Goal: Entertainment & Leisure: Browse casually

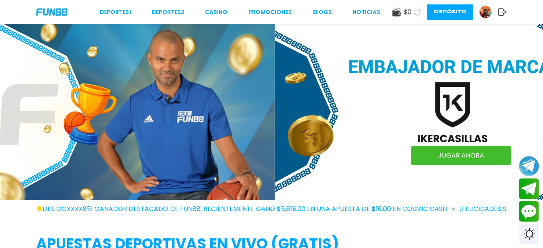
click at [225, 11] on link "CASINO" at bounding box center [216, 12] width 23 height 8
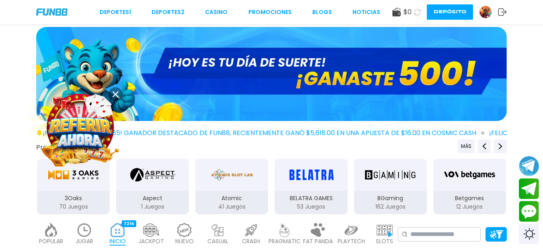
scroll to position [80, 0]
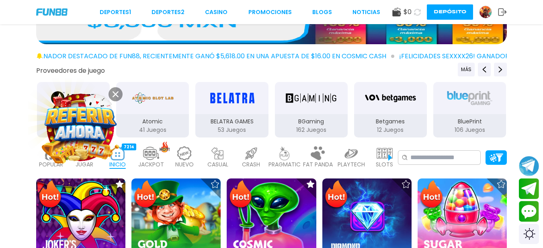
click at [110, 93] on button at bounding box center [115, 94] width 14 height 14
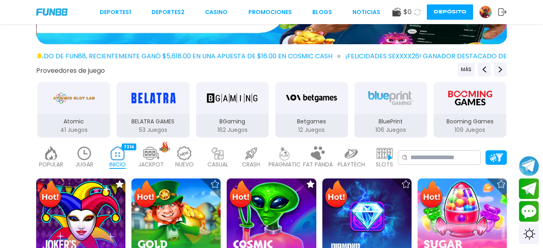
click at [389, 158] on img at bounding box center [385, 153] width 16 height 14
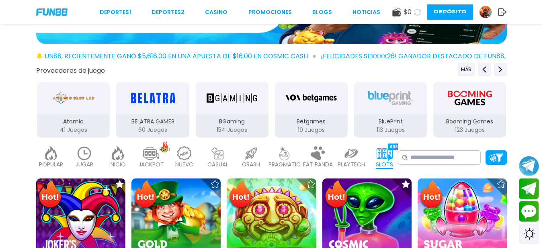
click at [389, 158] on img at bounding box center [385, 153] width 16 height 14
drag, startPoint x: 389, startPoint y: 158, endPoint x: 377, endPoint y: 158, distance: 12.9
click at [390, 158] on img at bounding box center [385, 153] width 16 height 14
drag, startPoint x: 377, startPoint y: 158, endPoint x: 351, endPoint y: 157, distance: 25.7
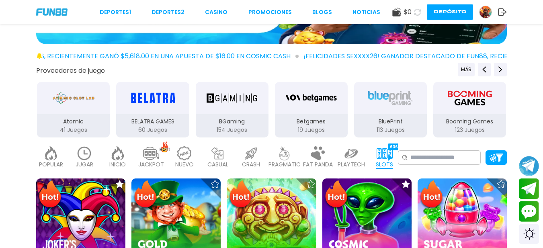
click at [351, 157] on div "POPULAR 40 JUGAR 23 INICIO 7214 JACKPOT 133 NUEVO 977 CASUAL 17 CRASH 33 PRAGMA…" at bounding box center [217, 157] width 362 height 32
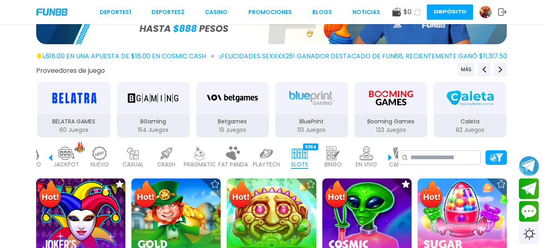
scroll to position [0, 108]
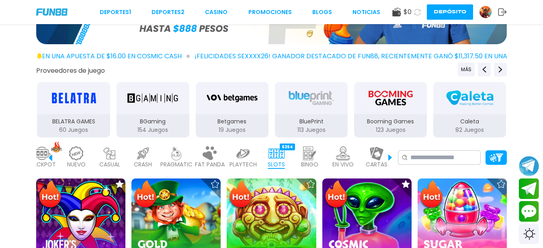
click at [336, 160] on p "EN VIVO" at bounding box center [342, 164] width 21 height 8
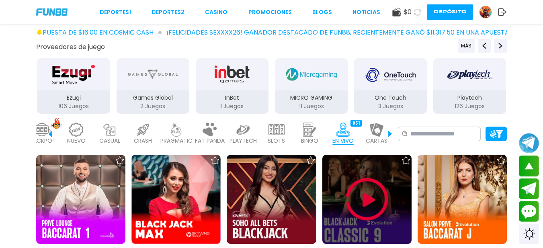
scroll to position [107, 0]
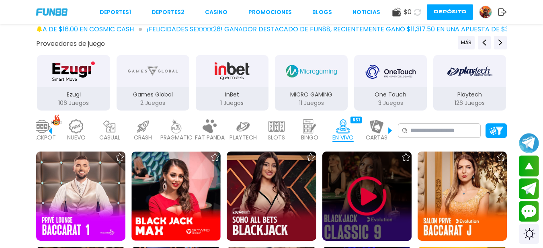
click at [368, 196] on img at bounding box center [367, 196] width 48 height 48
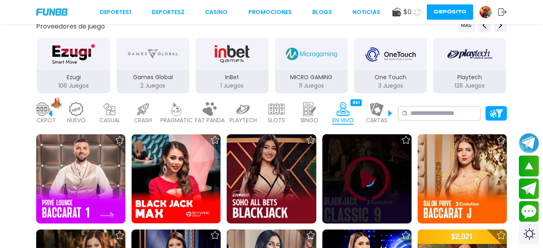
scroll to position [134, 0]
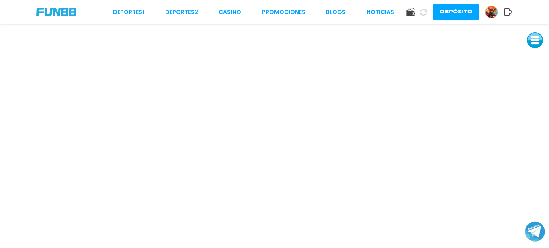
click at [237, 15] on link "CASINO" at bounding box center [230, 12] width 23 height 8
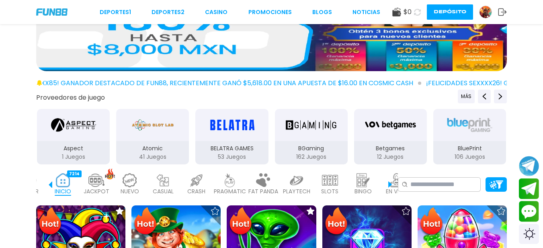
scroll to position [0, 90]
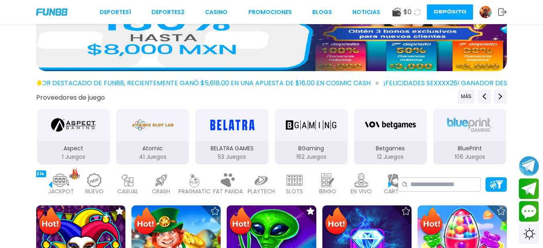
click at [267, 184] on img at bounding box center [261, 180] width 16 height 14
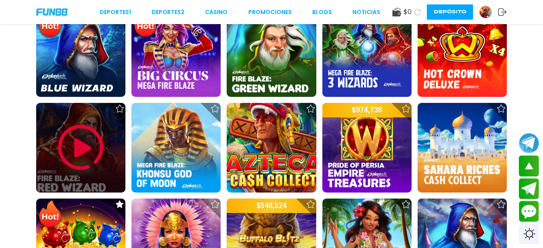
scroll to position [241, 0]
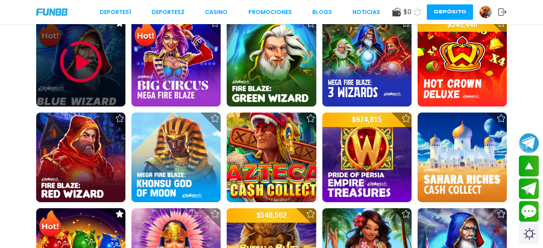
click at [90, 69] on img at bounding box center [81, 62] width 48 height 48
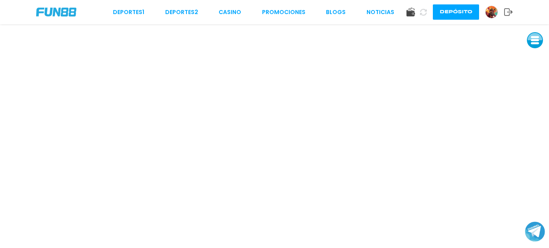
click at [535, 43] on button at bounding box center [535, 40] width 16 height 16
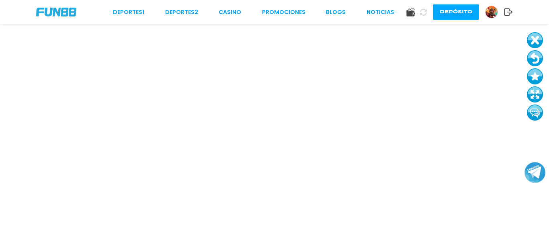
drag, startPoint x: 534, startPoint y: 231, endPoint x: 534, endPoint y: 172, distance: 59.1
click at [534, 172] on button "Join telegram channel" at bounding box center [534, 173] width 21 height 22
click at [242, 11] on div "Deportes 1 Deportes 2 CASINO Promociones BLOGS NOTICIAS" at bounding box center [253, 12] width 281 height 8
click at [237, 9] on link "CASINO" at bounding box center [230, 12] width 23 height 8
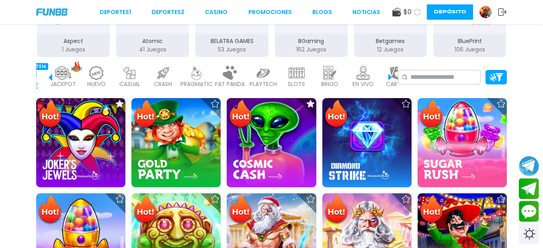
scroll to position [0, 88]
click at [370, 74] on img at bounding box center [363, 73] width 16 height 14
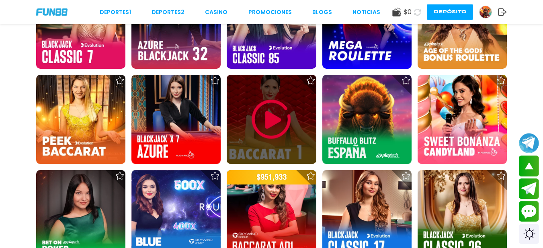
scroll to position [402, 0]
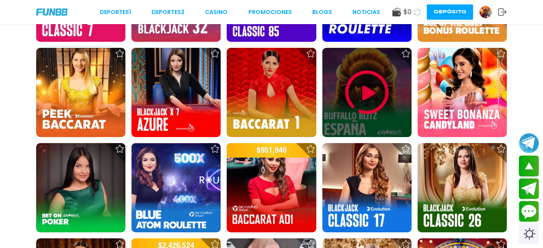
click at [332, 90] on div at bounding box center [366, 92] width 89 height 89
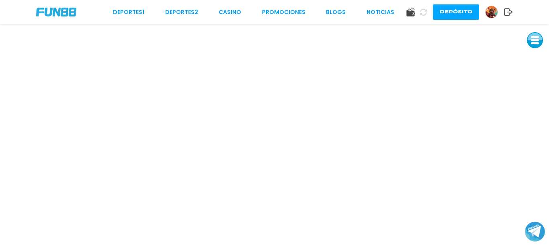
click at [444, 11] on button "Depósito" at bounding box center [456, 11] width 46 height 15
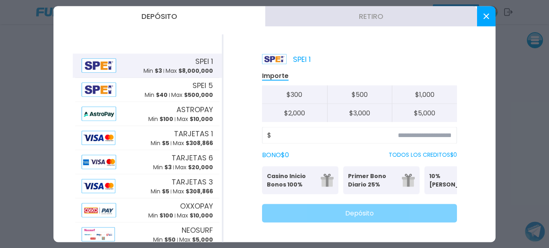
click at [430, 175] on p "10% [PERSON_NAME]" at bounding box center [453, 180] width 49 height 17
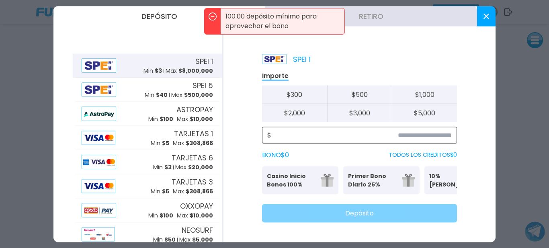
click at [315, 133] on input at bounding box center [361, 135] width 180 height 10
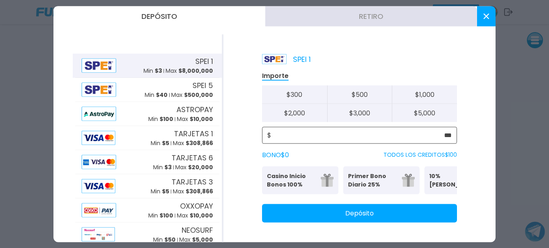
type input "***"
click at [418, 177] on button "Primer Bono Diario 25% Se puede solicitar una vez al día" at bounding box center [381, 180] width 76 height 28
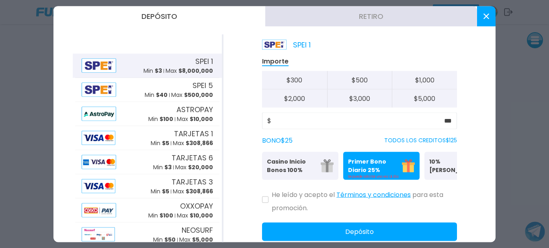
scroll to position [27, 0]
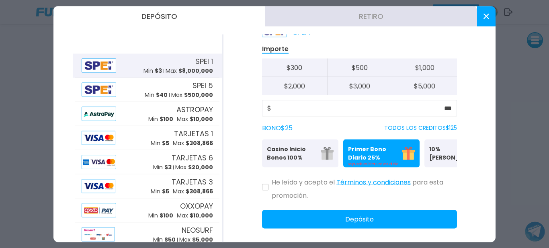
click at [433, 156] on p "10% [PERSON_NAME]" at bounding box center [453, 153] width 49 height 17
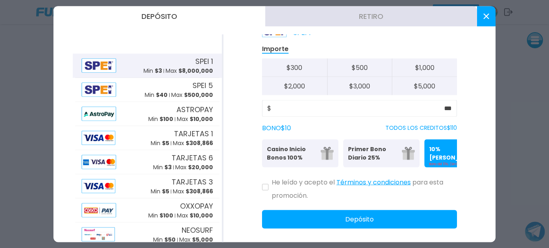
click at [313, 156] on p "Casino Inicio Bonos 100%" at bounding box center [291, 153] width 49 height 17
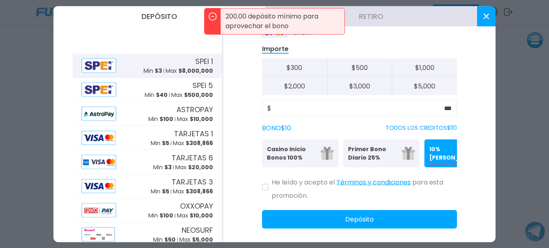
click at [359, 156] on p "Primer Bono Diario 25%" at bounding box center [372, 153] width 49 height 17
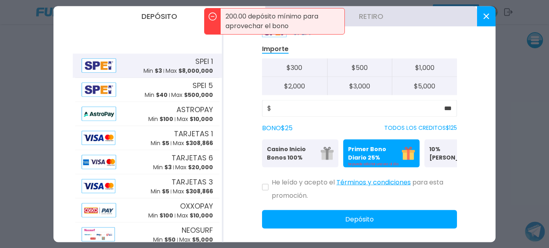
click at [431, 157] on p "10% [PERSON_NAME]" at bounding box center [453, 153] width 49 height 17
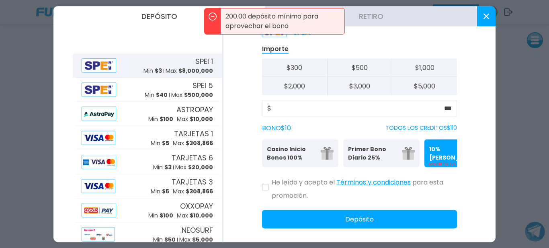
click at [268, 190] on button at bounding box center [265, 187] width 6 height 6
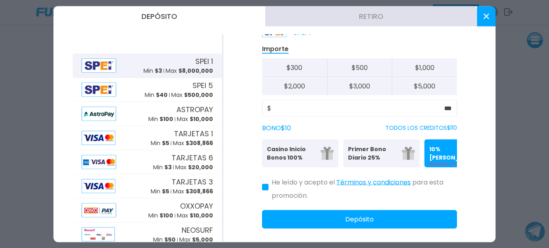
click at [329, 224] on button "Depósito" at bounding box center [359, 219] width 195 height 18
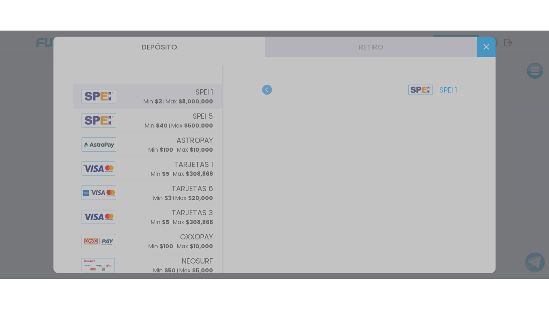
scroll to position [0, 0]
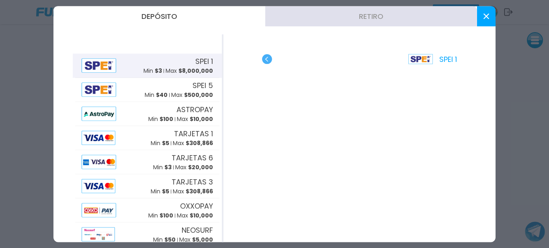
click at [491, 25] on button at bounding box center [486, 16] width 18 height 20
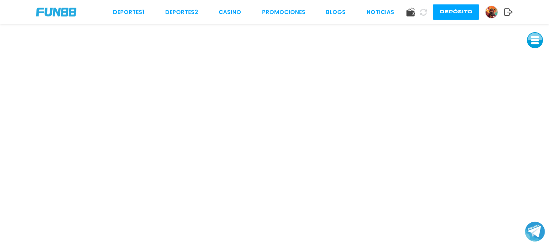
click at [536, 43] on button at bounding box center [535, 40] width 16 height 16
click at [536, 89] on button at bounding box center [535, 94] width 16 height 16
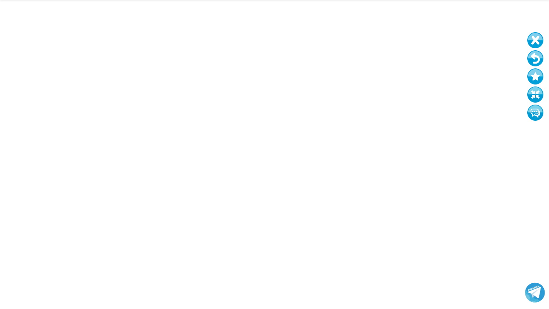
click at [534, 93] on button at bounding box center [535, 94] width 16 height 16
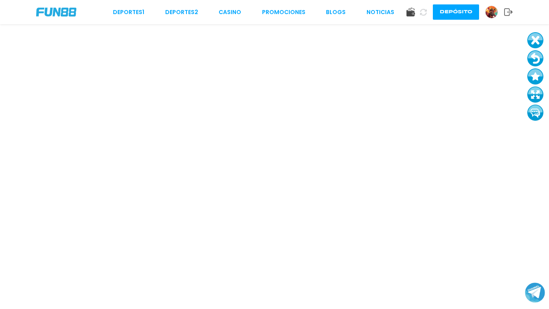
click at [534, 98] on button at bounding box center [535, 94] width 16 height 16
click at [532, 45] on button at bounding box center [535, 40] width 16 height 16
click at [540, 92] on button at bounding box center [535, 94] width 16 height 16
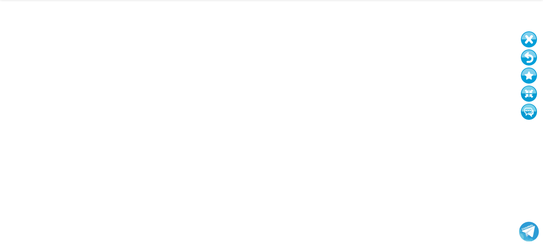
click at [527, 41] on button at bounding box center [529, 39] width 16 height 16
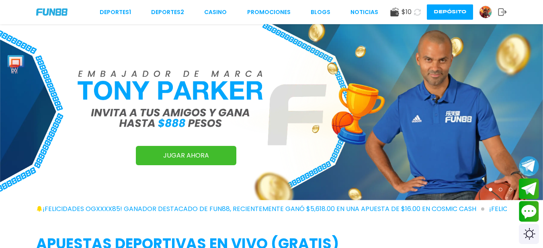
click at [65, 13] on img at bounding box center [51, 11] width 31 height 7
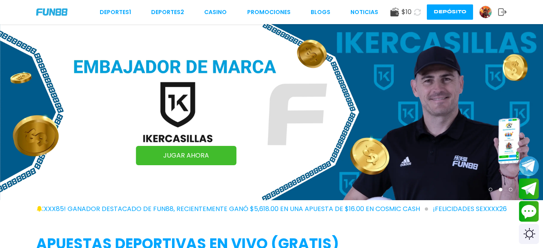
click at [62, 14] on img at bounding box center [51, 11] width 31 height 7
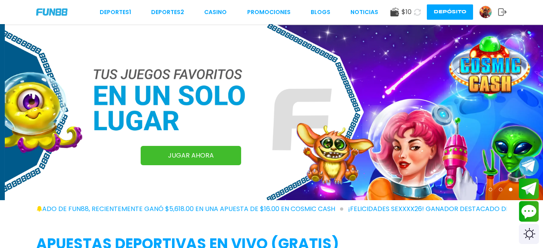
click at [485, 12] on img at bounding box center [485, 12] width 12 height 12
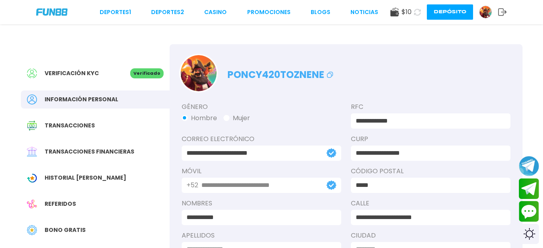
click at [81, 223] on div "Bono Gratis" at bounding box center [95, 230] width 149 height 18
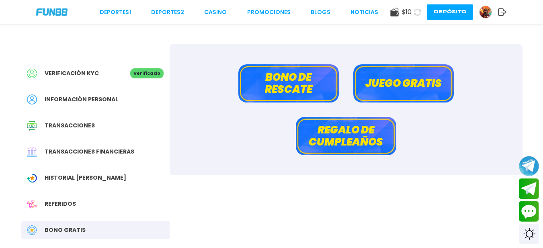
click at [280, 92] on button "Bono de rescate" at bounding box center [288, 83] width 100 height 38
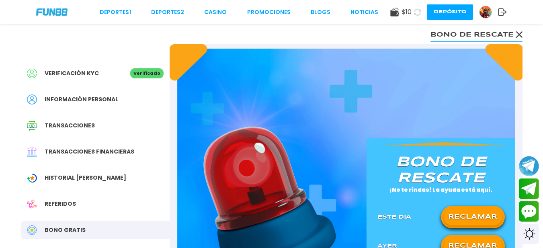
click at [460, 218] on button "RECLAMAR" at bounding box center [473, 217] width 58 height 17
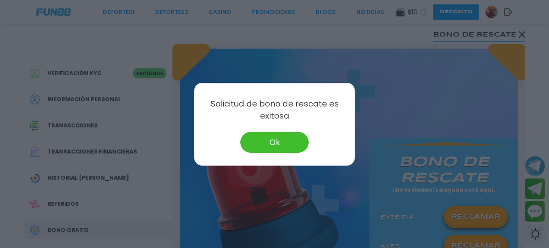
click at [285, 151] on button "Ok" at bounding box center [274, 142] width 68 height 21
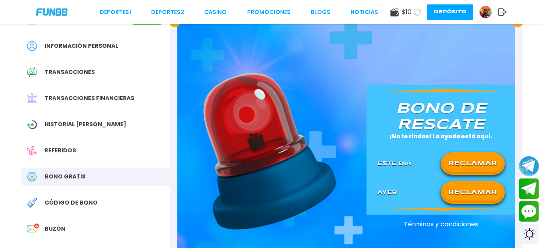
scroll to position [27, 0]
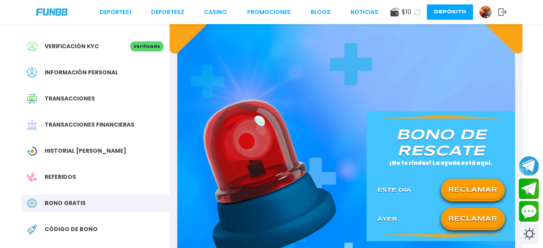
click at [472, 221] on button "RECLAMAR" at bounding box center [473, 219] width 58 height 17
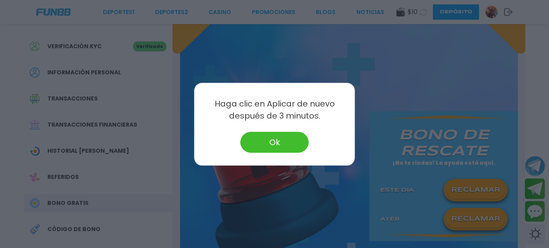
click at [290, 142] on button "Ok" at bounding box center [274, 142] width 68 height 21
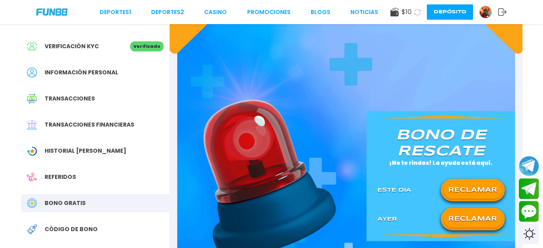
click at [414, 14] on icon at bounding box center [417, 12] width 7 height 7
click at [218, 8] on link "CASINO" at bounding box center [215, 12] width 23 height 8
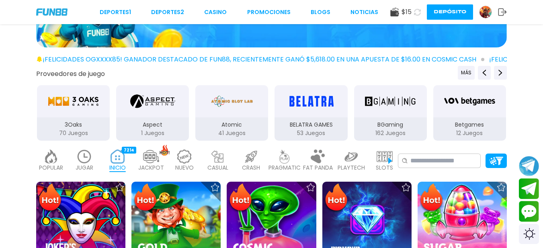
scroll to position [80, 0]
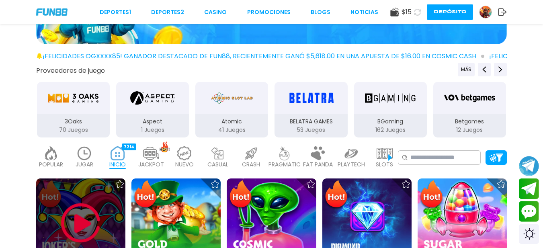
click at [86, 219] on img at bounding box center [81, 223] width 48 height 48
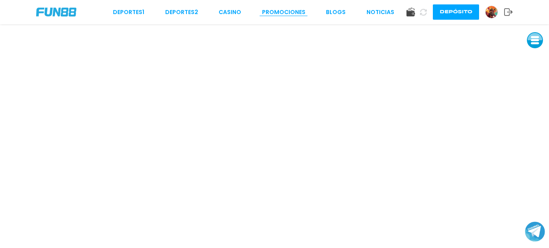
click at [303, 14] on link "Promociones" at bounding box center [283, 12] width 43 height 8
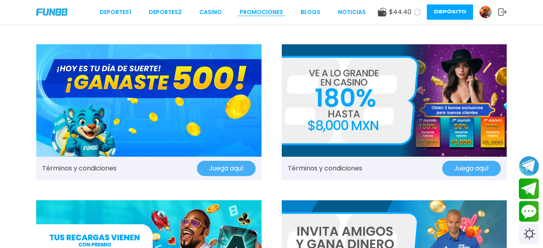
click at [254, 12] on link "Promociones" at bounding box center [260, 12] width 43 height 8
click at [266, 10] on link "Promociones" at bounding box center [260, 12] width 43 height 8
drag, startPoint x: 272, startPoint y: 22, endPoint x: 270, endPoint y: 13, distance: 9.6
click at [270, 13] on link "Promociones" at bounding box center [260, 12] width 43 height 8
click at [204, 12] on link "CASINO" at bounding box center [210, 12] width 23 height 8
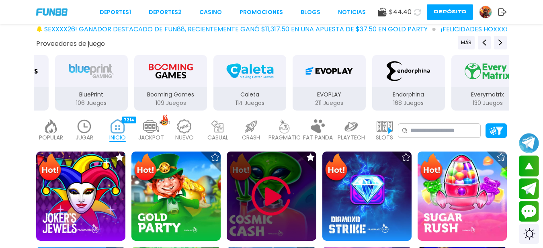
scroll to position [27, 0]
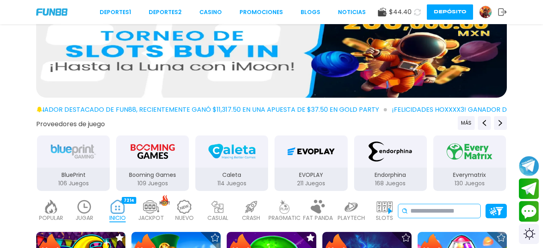
click at [424, 210] on input at bounding box center [443, 211] width 67 height 10
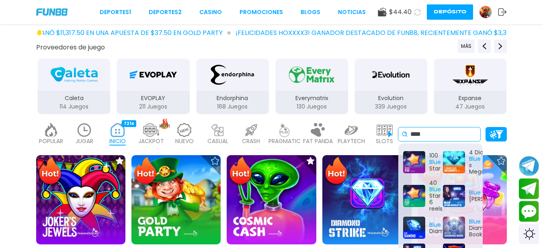
scroll to position [107, 0]
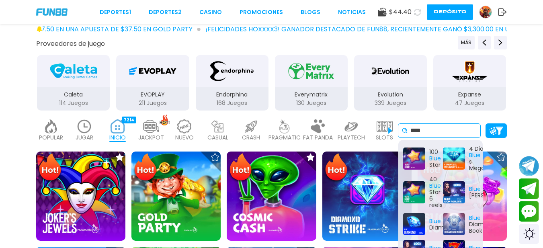
type input "****"
click at [405, 131] on icon at bounding box center [404, 130] width 6 height 6
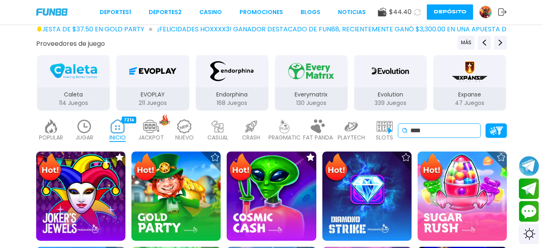
click at [453, 125] on div "**** 100 Blue Star 4 Diamond Blue s Megaways™ 40 Blue Star 6 reels Blue Atom Ro…" at bounding box center [439, 130] width 83 height 14
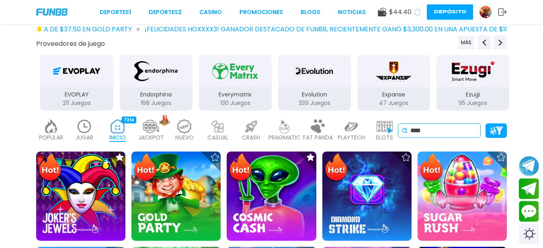
click at [451, 130] on input "****" at bounding box center [443, 131] width 67 height 10
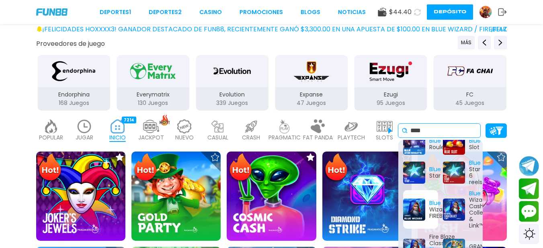
click at [418, 216] on div "Blue Wizard / FIREBLAZE" at bounding box center [420, 209] width 35 height 39
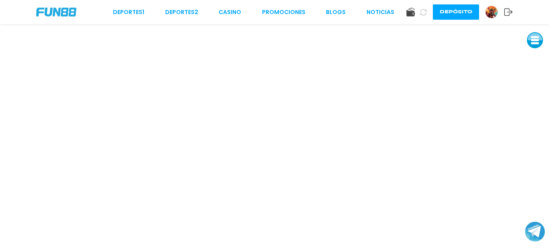
click at [537, 41] on button at bounding box center [535, 40] width 16 height 16
click at [539, 96] on button at bounding box center [535, 94] width 16 height 16
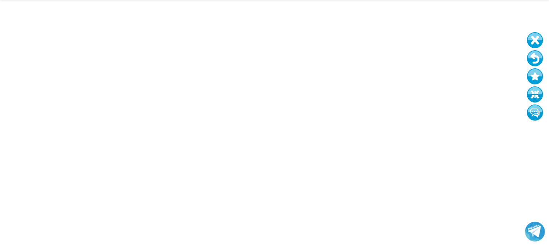
click at [527, 86] on button at bounding box center [535, 94] width 16 height 16
click at [531, 98] on button at bounding box center [535, 94] width 16 height 16
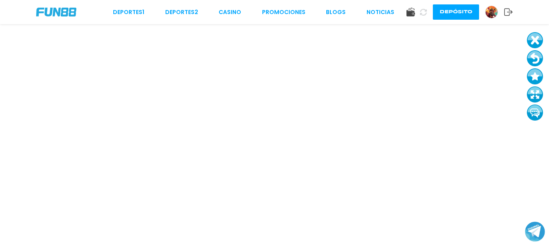
click at [531, 98] on button at bounding box center [535, 94] width 16 height 16
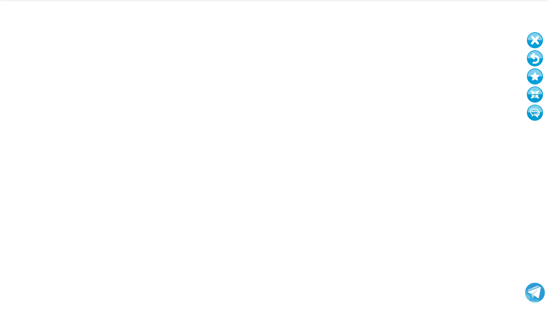
click at [531, 77] on button at bounding box center [535, 76] width 16 height 16
click at [533, 40] on button at bounding box center [535, 40] width 16 height 16
click at [536, 72] on button at bounding box center [534, 76] width 16 height 16
click at [534, 43] on button at bounding box center [534, 42] width 16 height 16
click at [534, 67] on button at bounding box center [534, 60] width 16 height 16
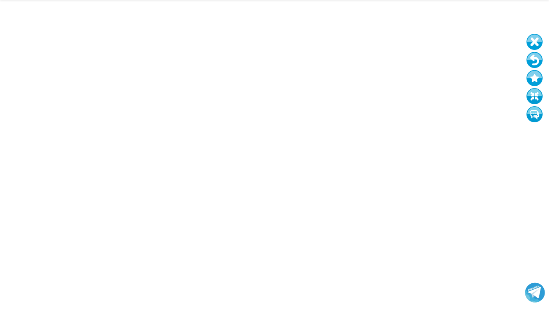
click at [535, 61] on button at bounding box center [534, 60] width 16 height 16
click at [536, 66] on button at bounding box center [534, 60] width 16 height 16
click at [536, 65] on button at bounding box center [533, 62] width 16 height 16
click at [539, 47] on button at bounding box center [533, 44] width 16 height 16
click at [538, 47] on button at bounding box center [533, 44] width 16 height 16
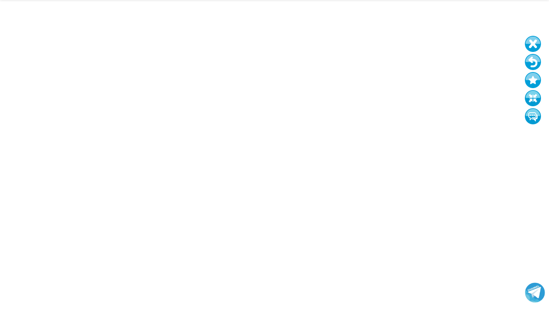
click at [533, 103] on button at bounding box center [533, 98] width 16 height 16
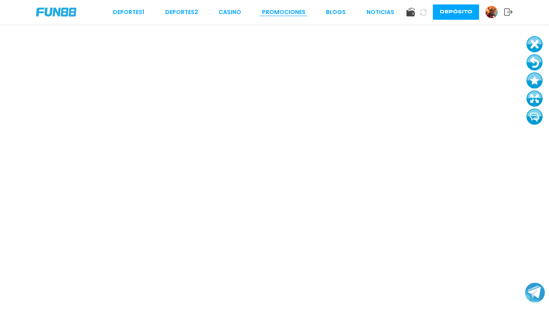
click at [283, 12] on link "Promociones" at bounding box center [283, 12] width 43 height 8
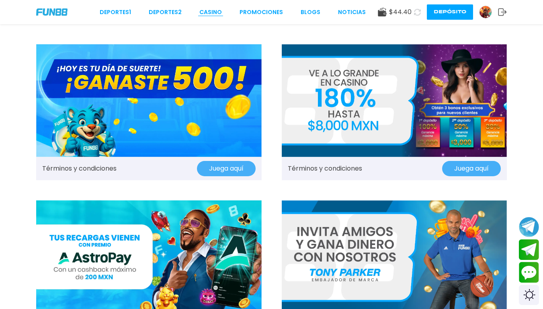
click at [219, 15] on link "CASINO" at bounding box center [210, 12] width 23 height 8
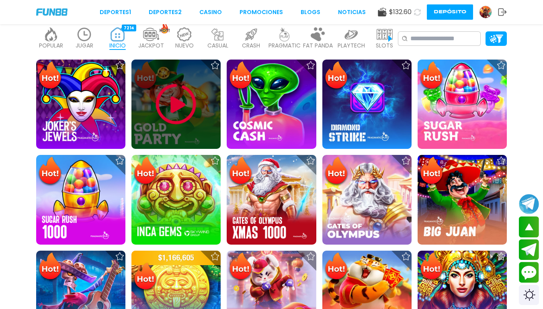
scroll to position [214, 0]
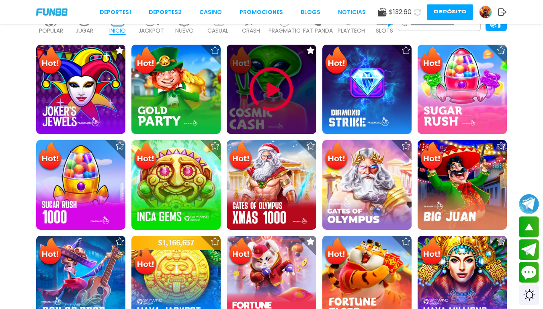
click at [267, 96] on img at bounding box center [271, 89] width 48 height 48
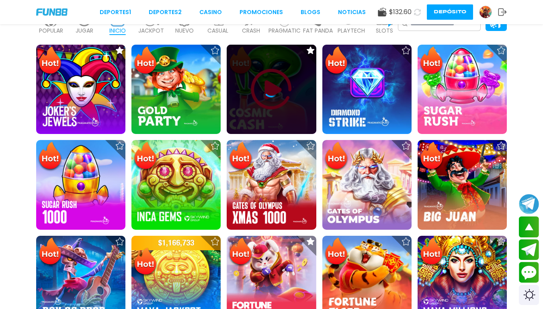
click at [271, 90] on icon at bounding box center [271, 89] width 16 height 16
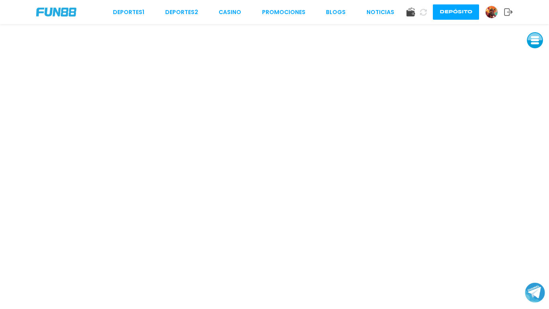
click at [536, 44] on button at bounding box center [535, 40] width 16 height 16
click at [533, 90] on button at bounding box center [535, 94] width 16 height 16
